Goal: Browse casually: Explore the website without a specific task or goal

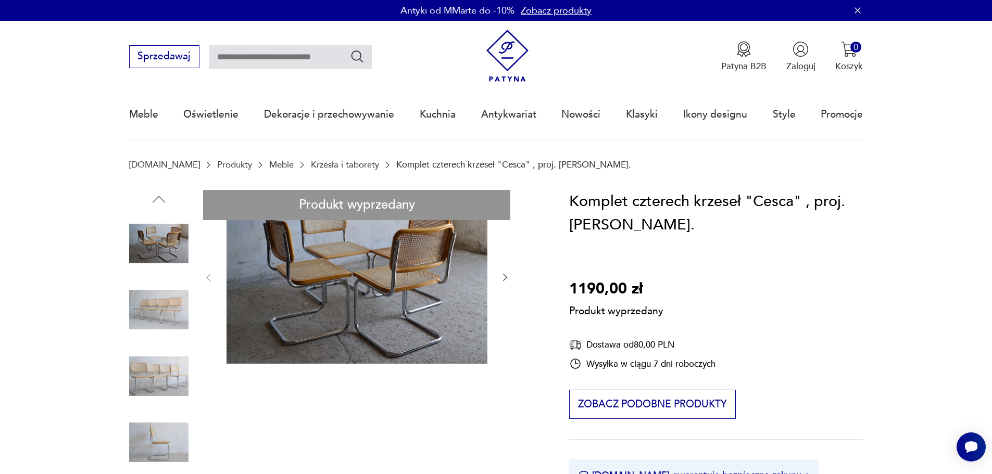
click at [517, 61] on img at bounding box center [507, 56] width 53 height 53
